Goal: Check status: Check status

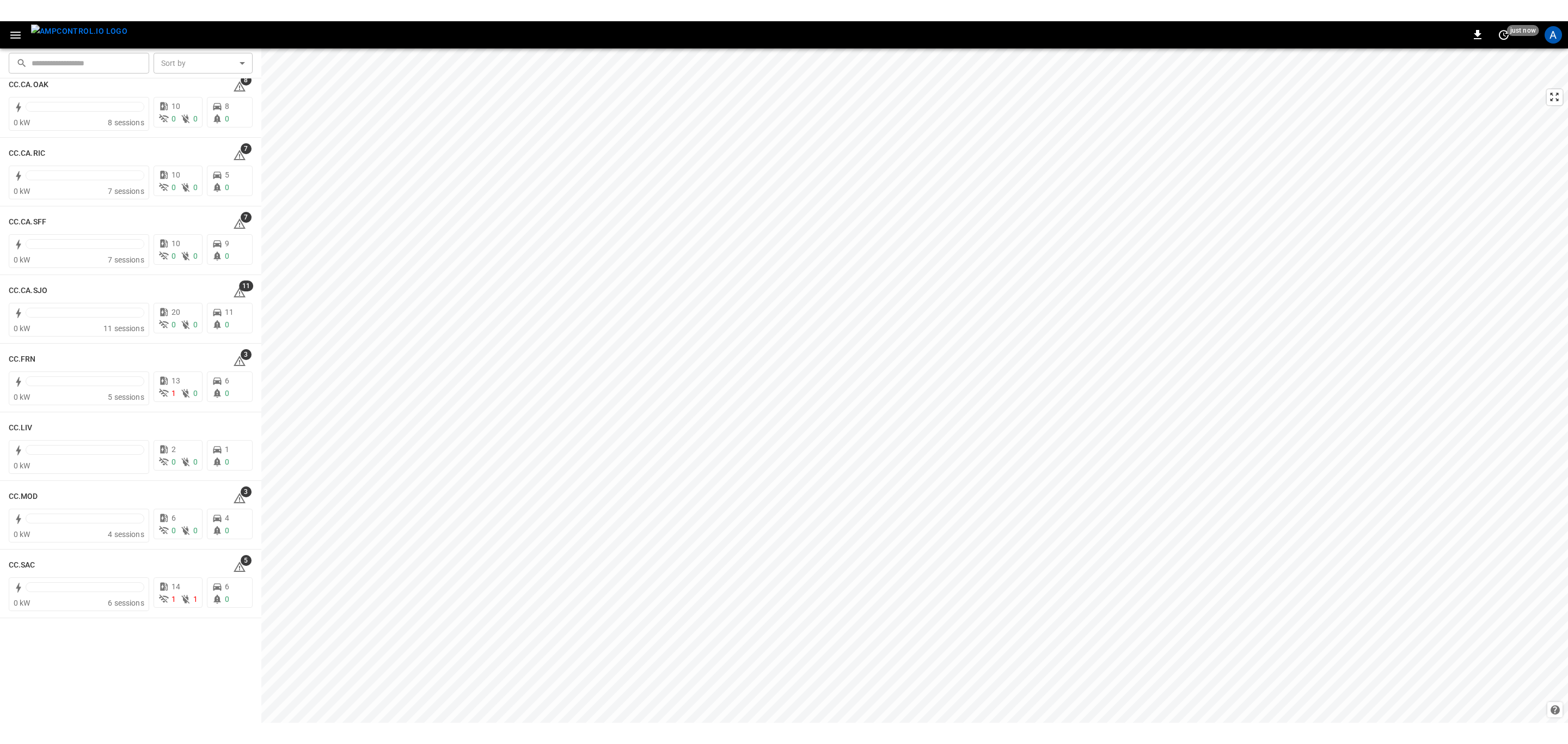
scroll to position [408, 0]
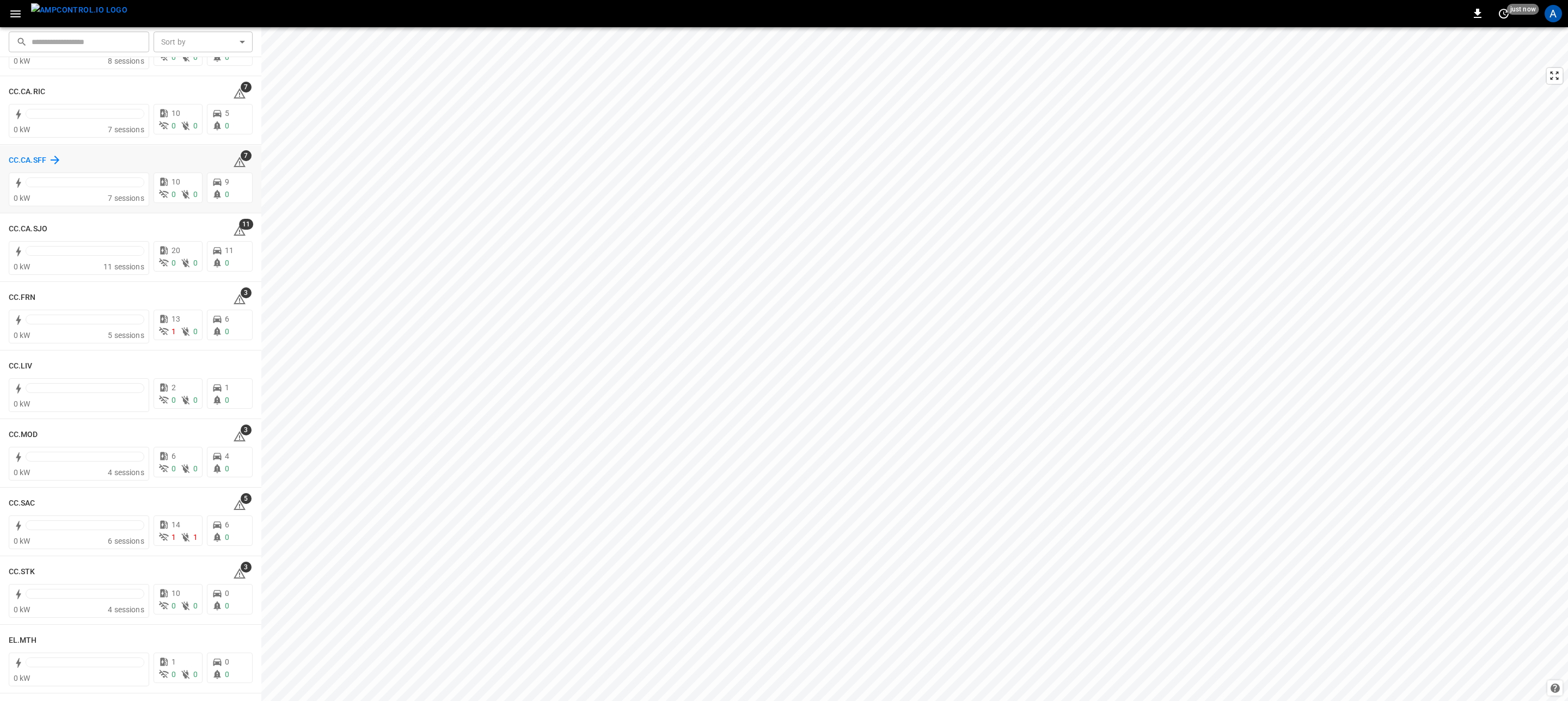
click at [18, 155] on h6 "CC.CA.SFF" at bounding box center [27, 161] width 38 height 12
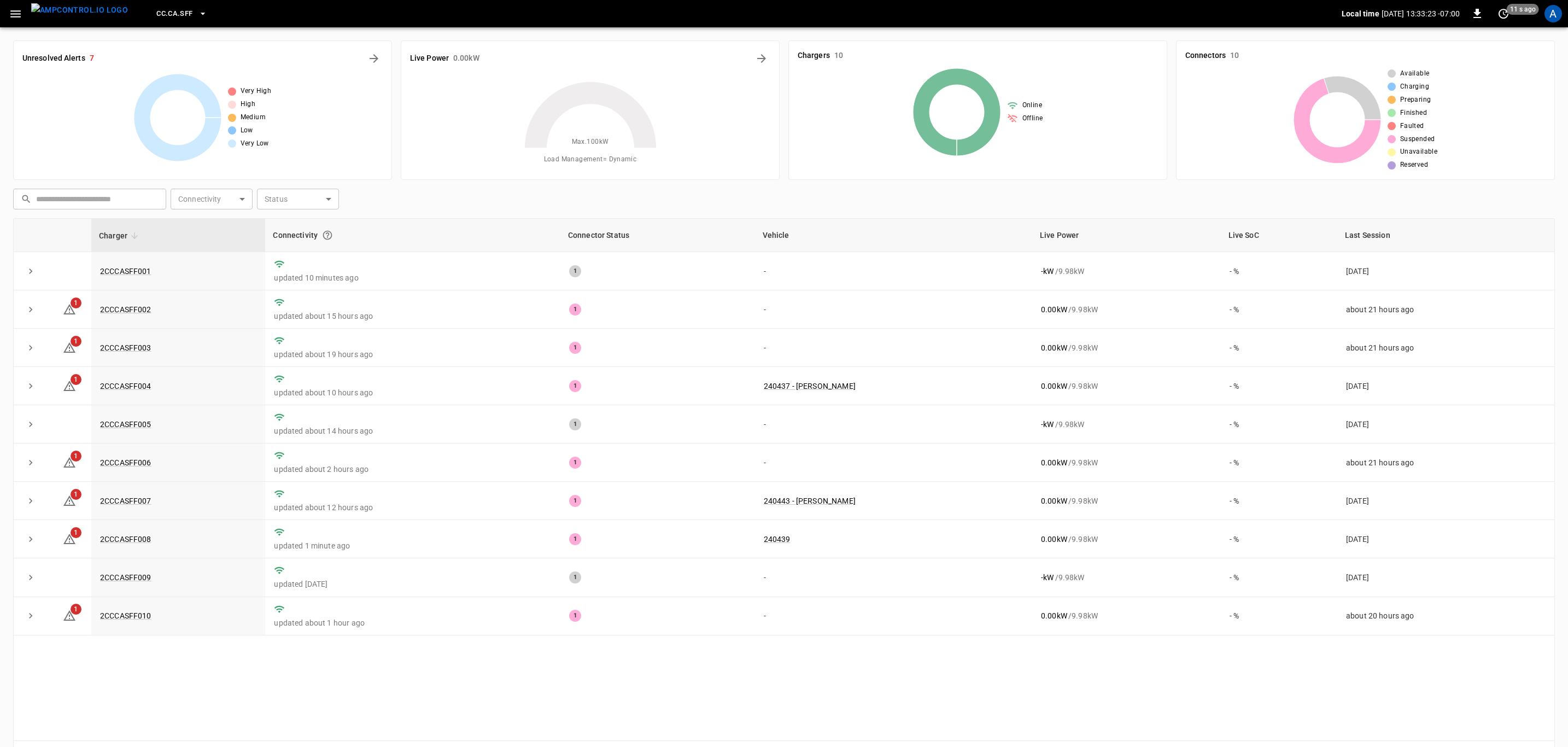
click at [158, 27] on div "CC.CA.SFF" at bounding box center [739, 13] width 1204 height 26
click at [161, 13] on span "CC.CA.SFF" at bounding box center [174, 14] width 36 height 12
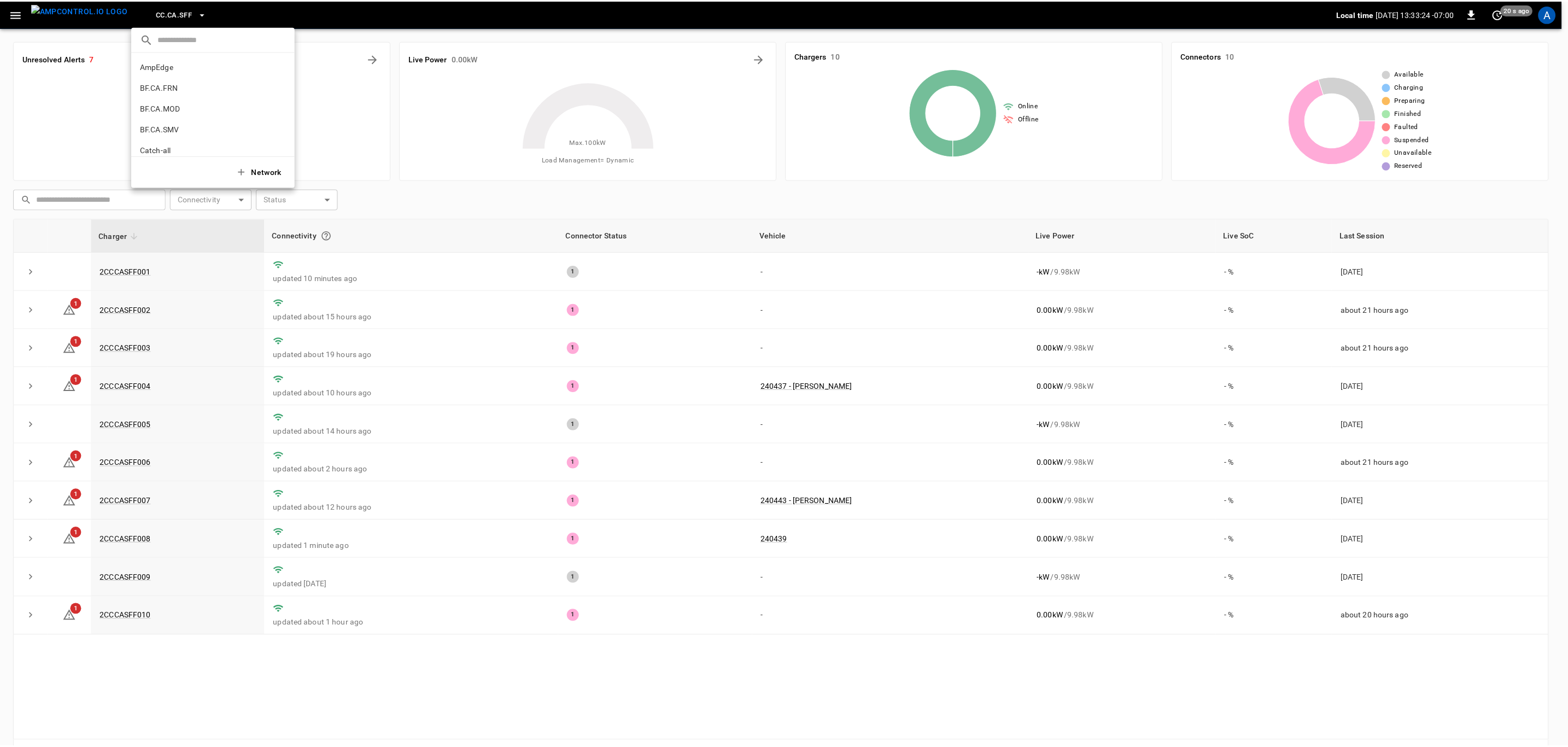
scroll to position [185, 0]
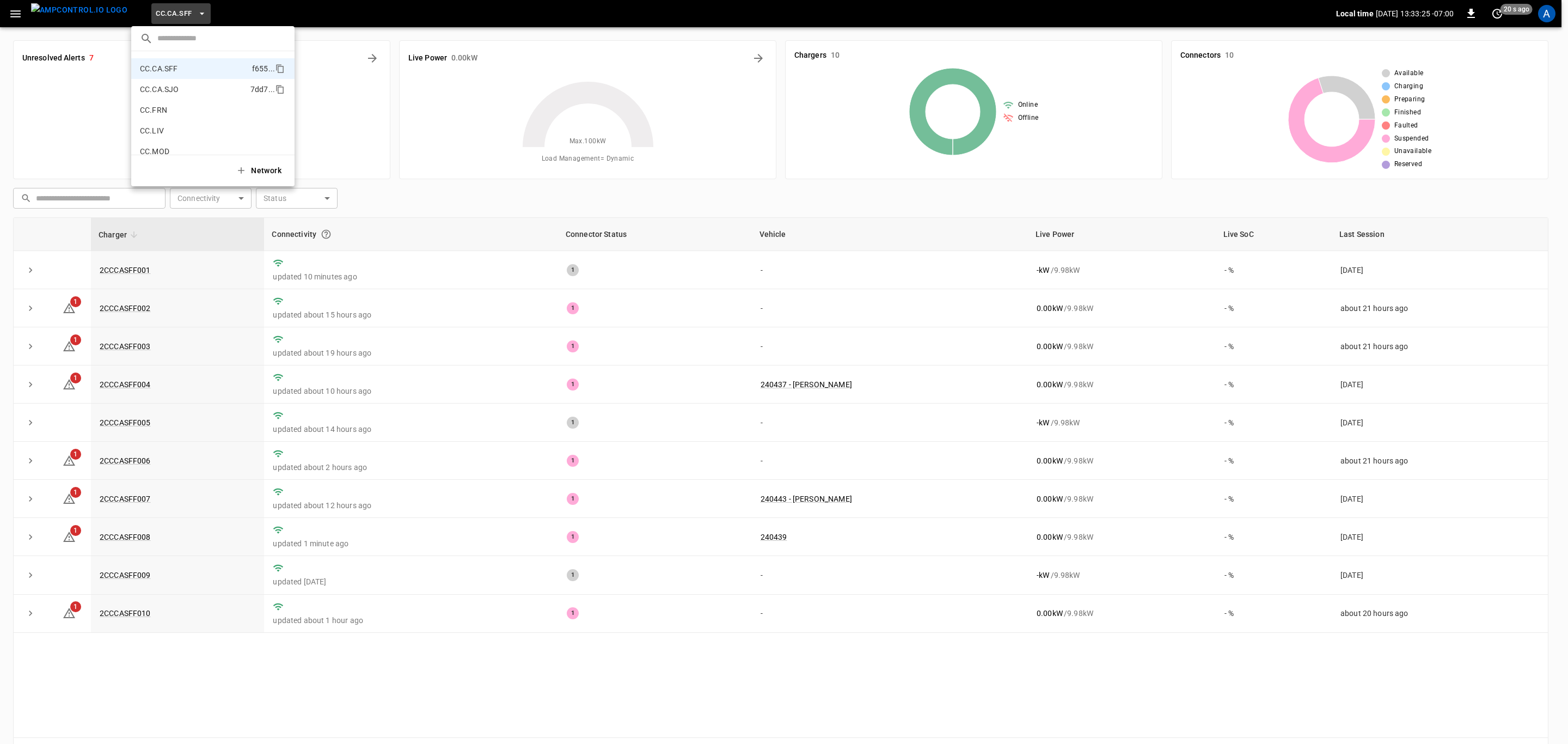
click at [205, 90] on li "CC.CA.SJO 7dd7 ..." at bounding box center [213, 88] width 163 height 20
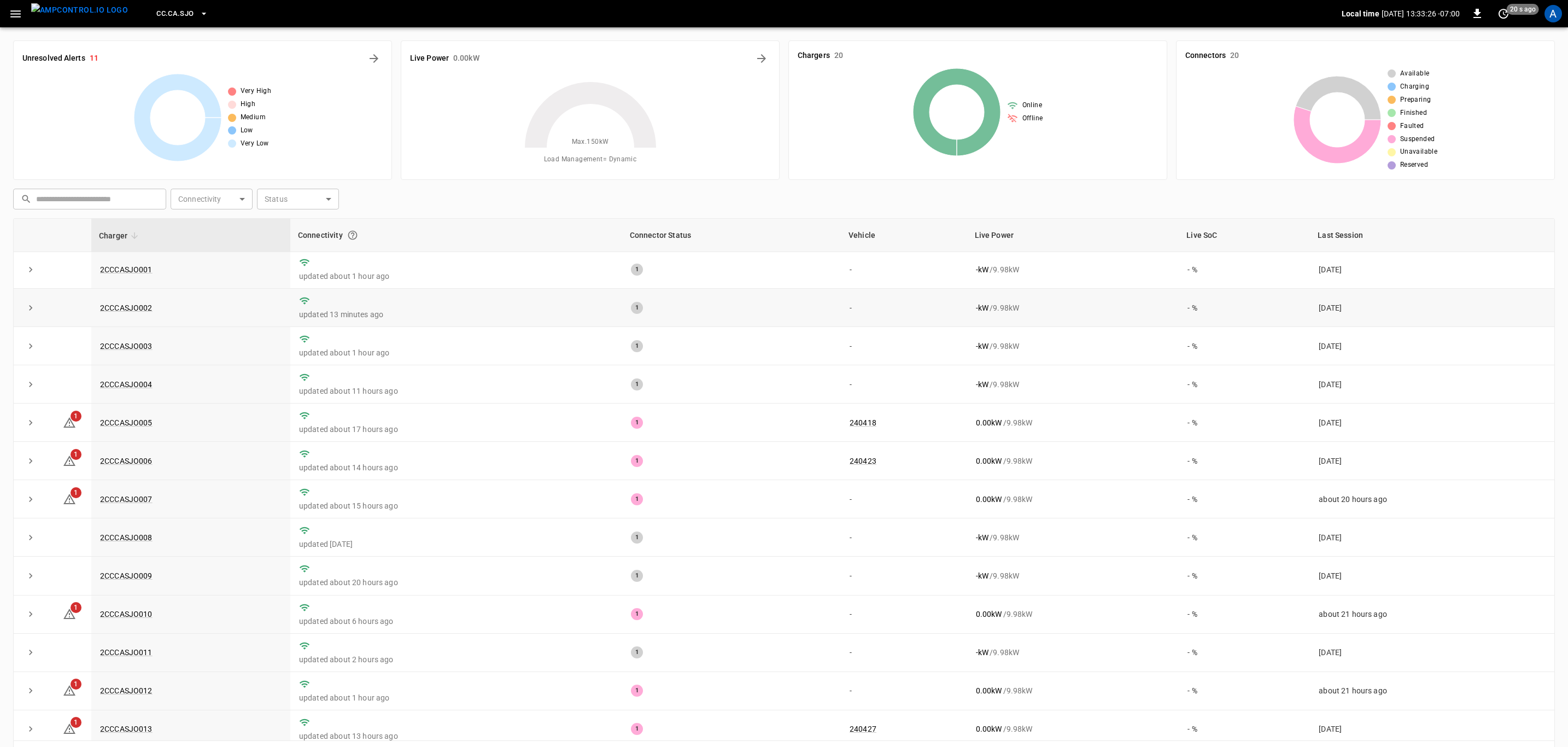
scroll to position [0, 0]
click at [145, 276] on td "2CCCASJO001" at bounding box center [191, 271] width 199 height 38
click at [137, 272] on link "2CCCASJO001" at bounding box center [126, 271] width 57 height 13
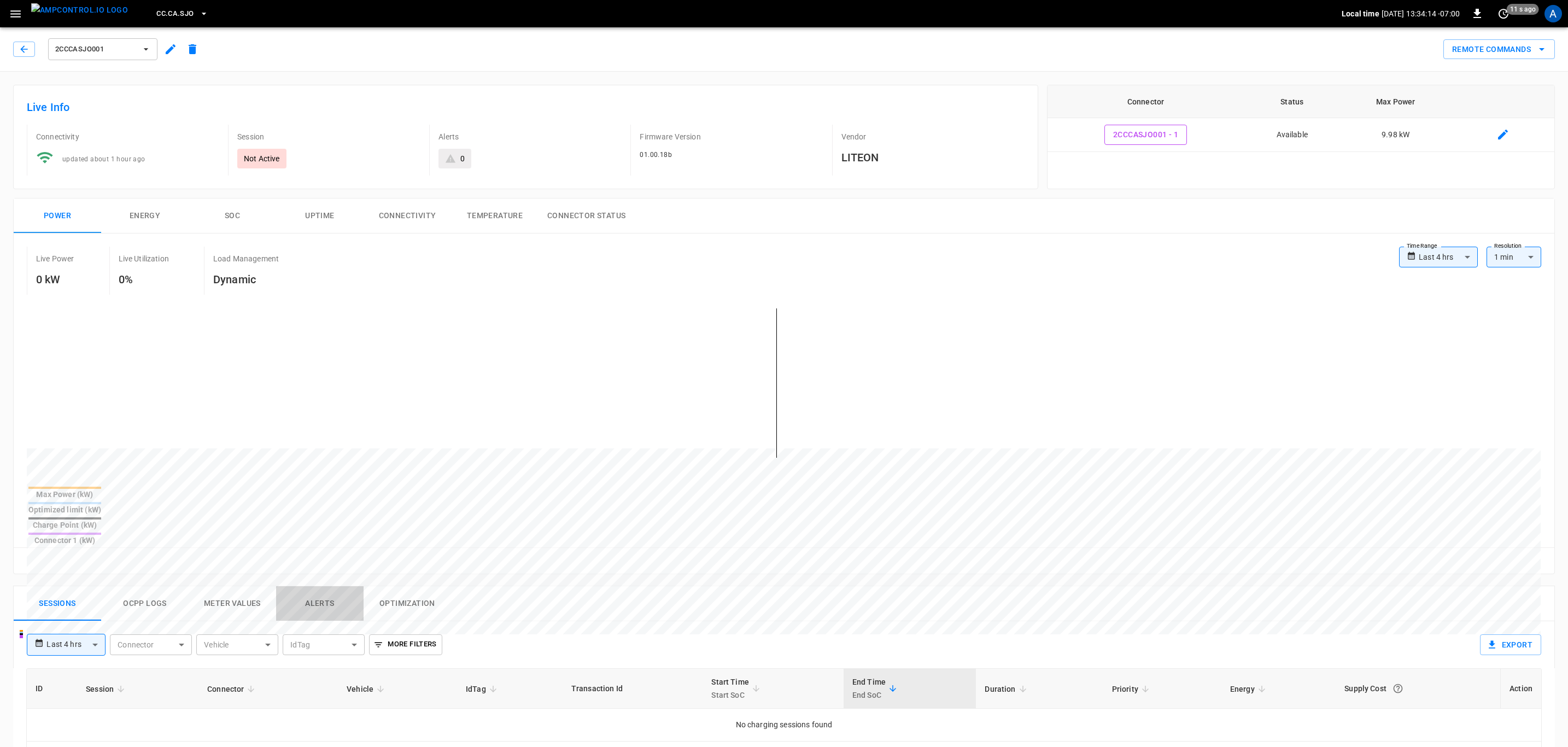
click at [330, 586] on button "Alerts" at bounding box center [319, 603] width 88 height 35
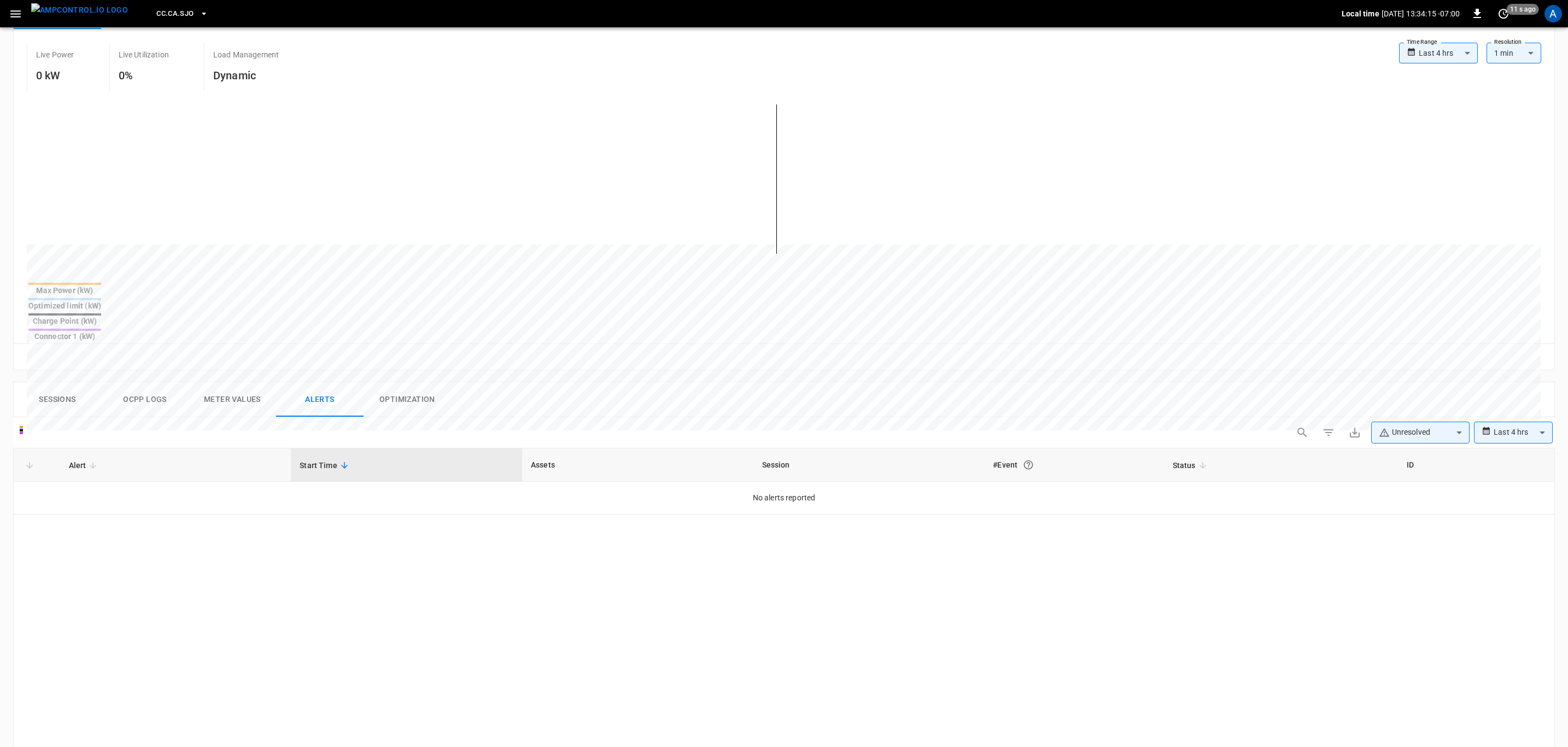
scroll to position [410, 0]
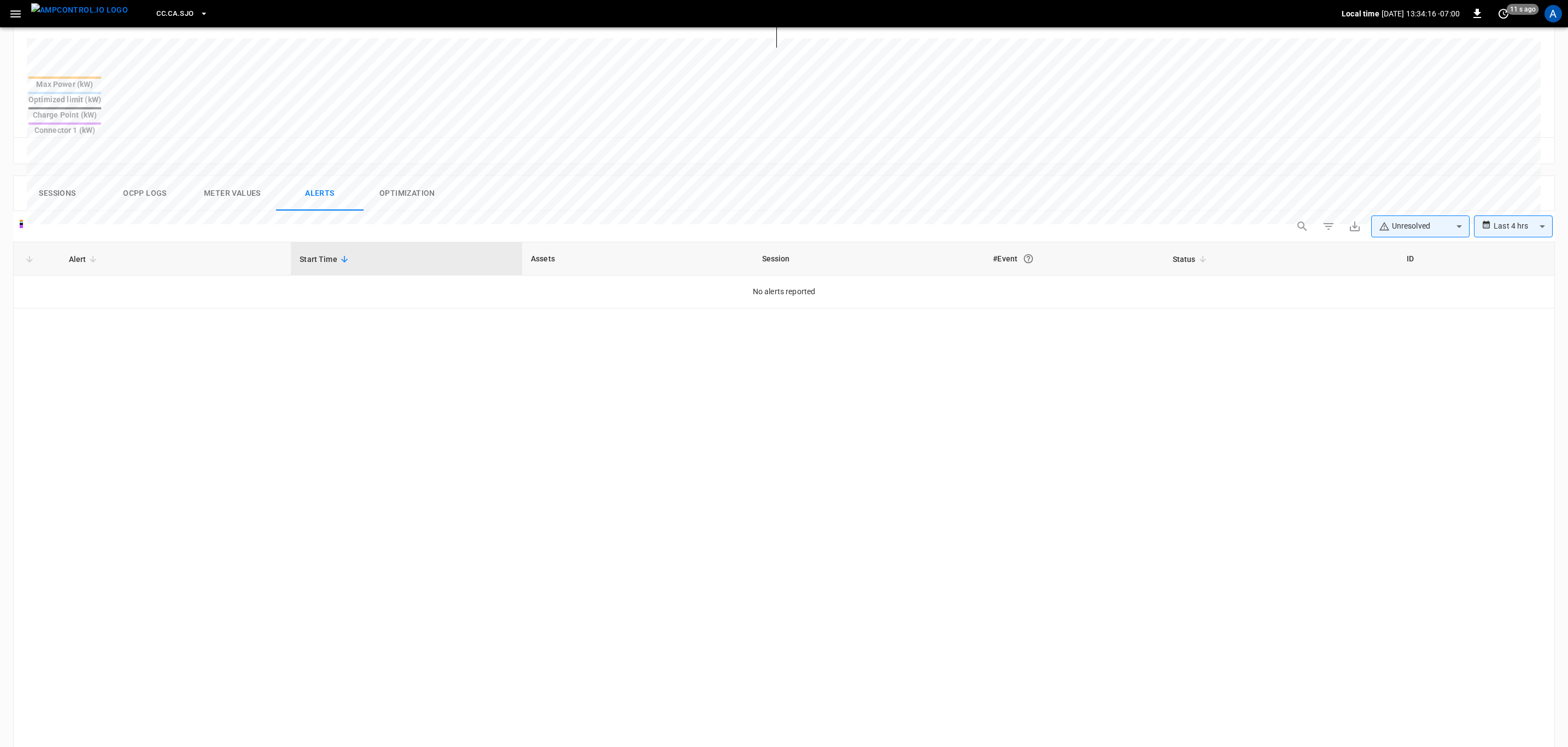
click at [1415, 181] on body "**********" at bounding box center [784, 249] width 1568 height 1319
click at [1423, 218] on li "Resolved" at bounding box center [1420, 216] width 98 height 22
type input "**********"
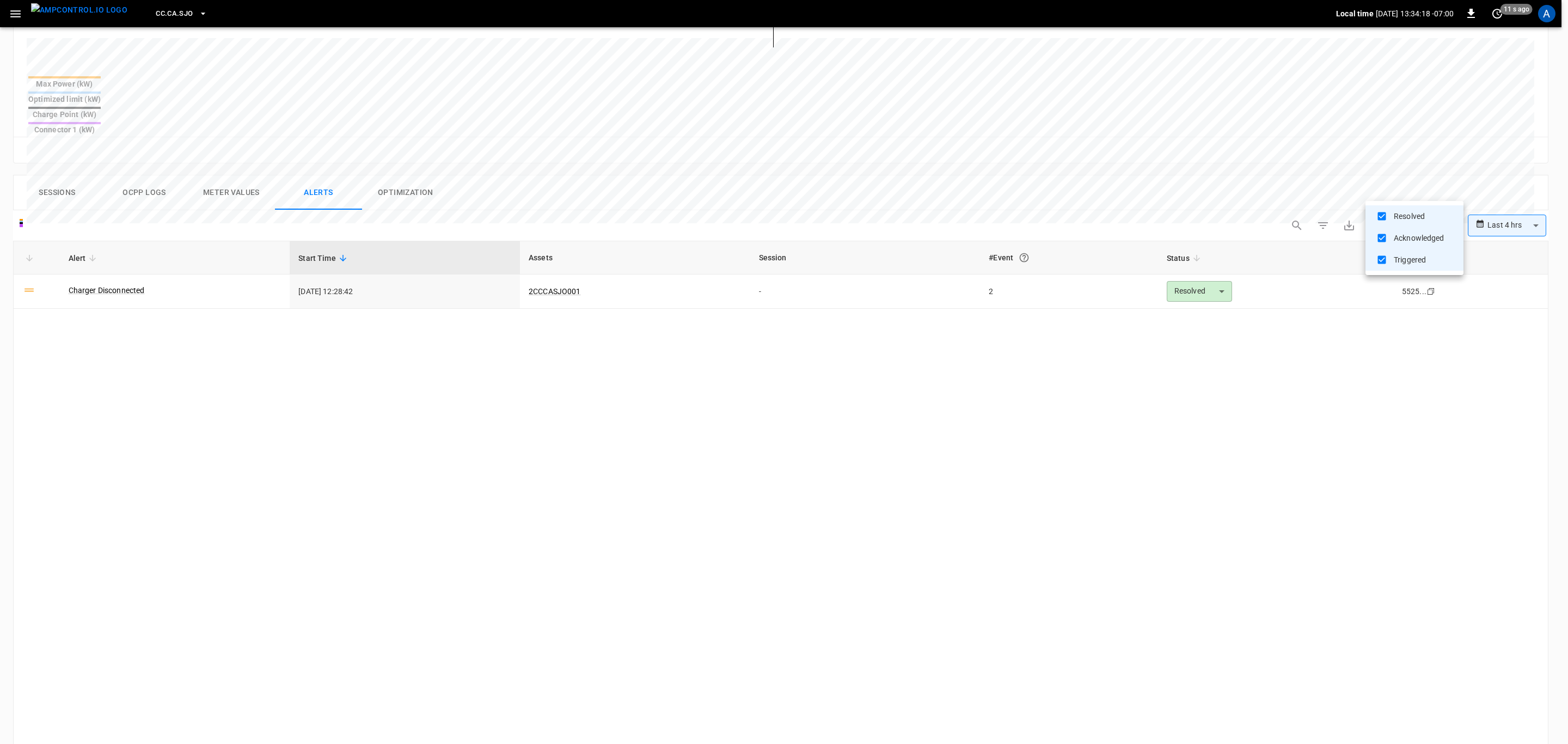
click at [71, 262] on div at bounding box center [784, 372] width 1568 height 744
click at [116, 283] on link "Charger Disconnected" at bounding box center [106, 290] width 80 height 15
